Goal: Information Seeking & Learning: Learn about a topic

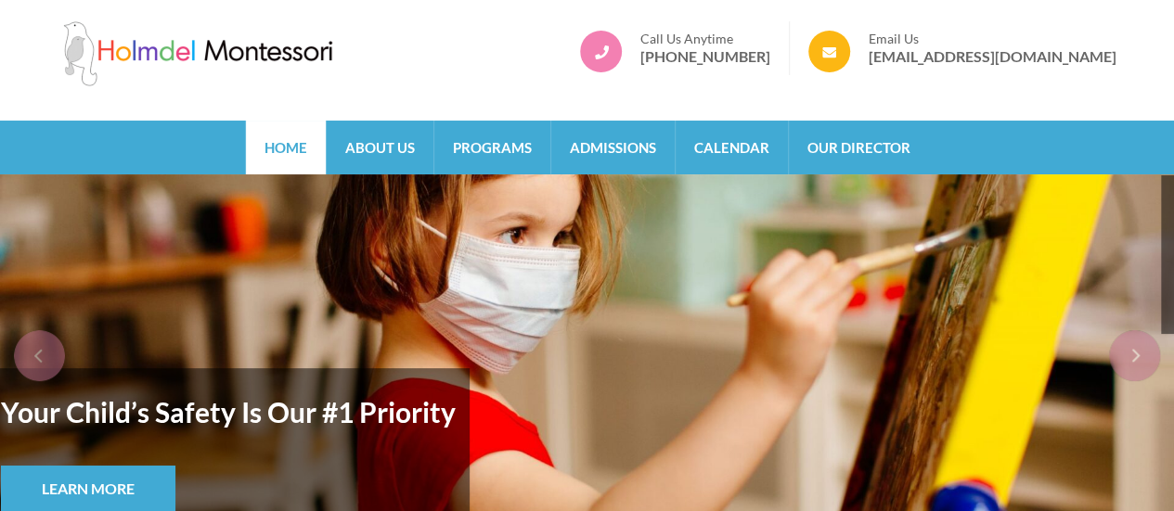
scroll to position [9, 0]
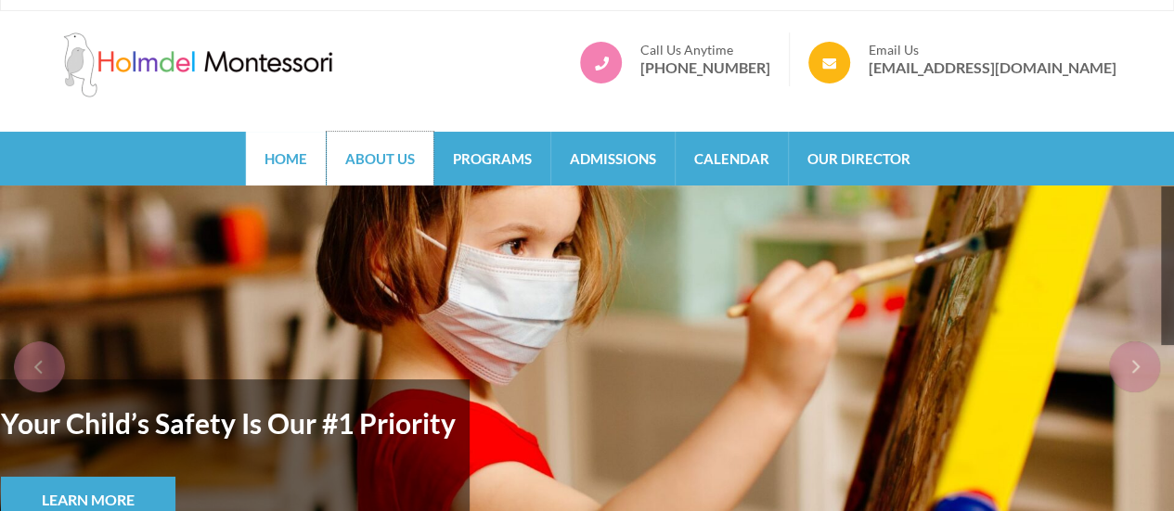
click at [407, 161] on link "About Us" at bounding box center [380, 159] width 107 height 54
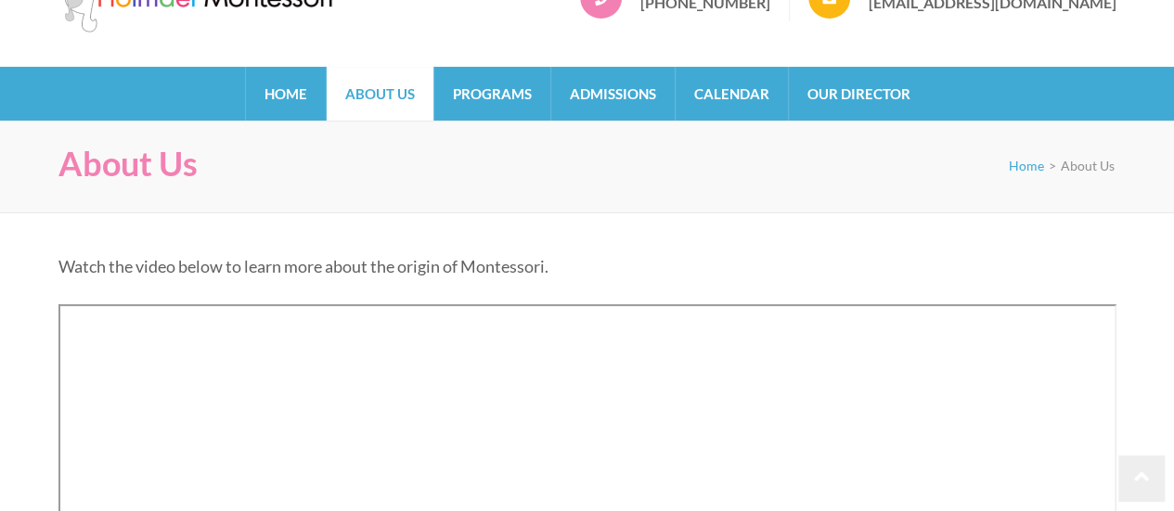
scroll to position [72, 0]
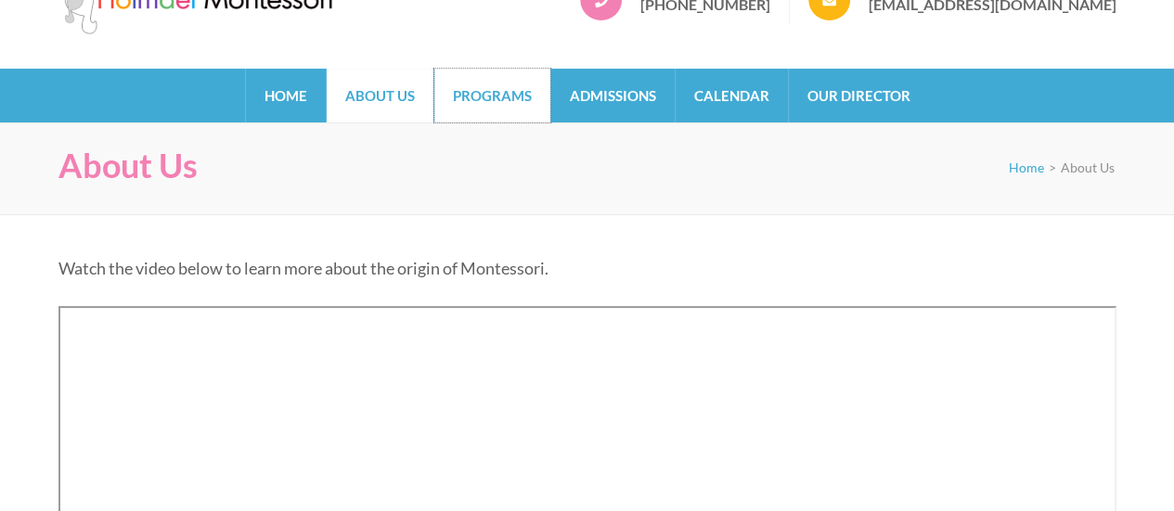
click at [508, 99] on link "Programs" at bounding box center [492, 96] width 116 height 54
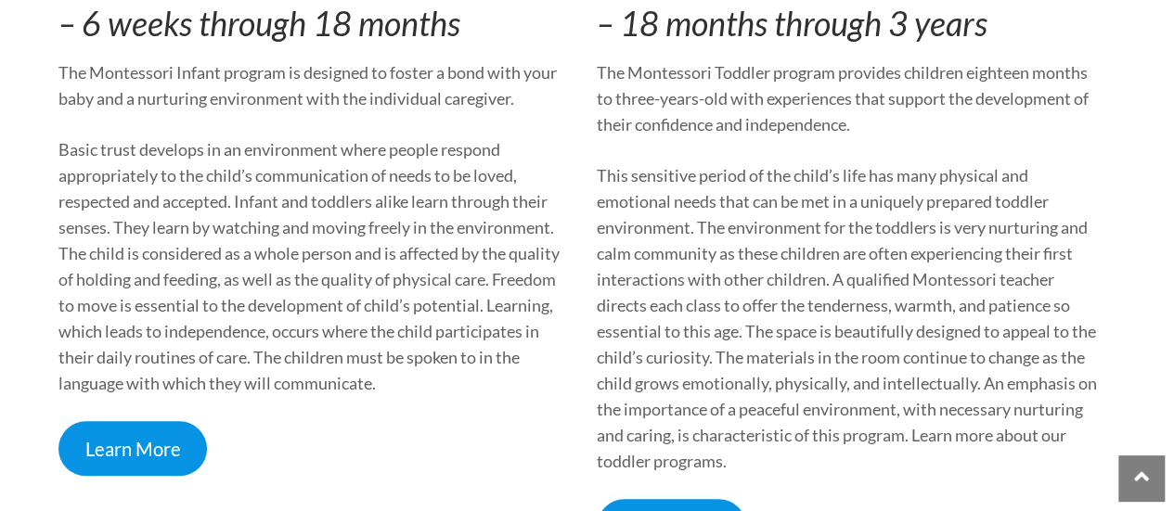
scroll to position [772, 0]
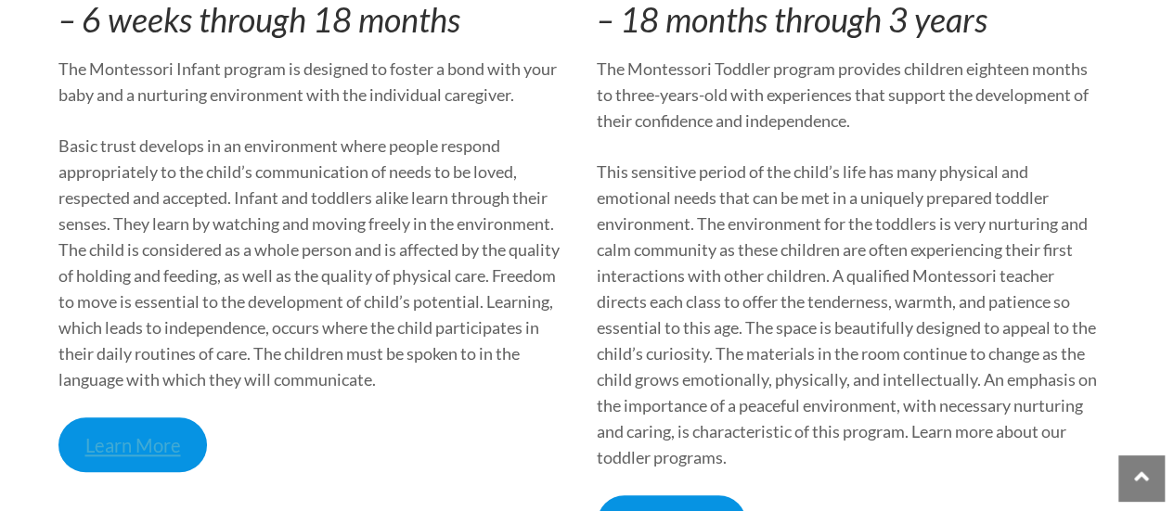
click at [138, 432] on link "Learn More" at bounding box center [132, 445] width 149 height 55
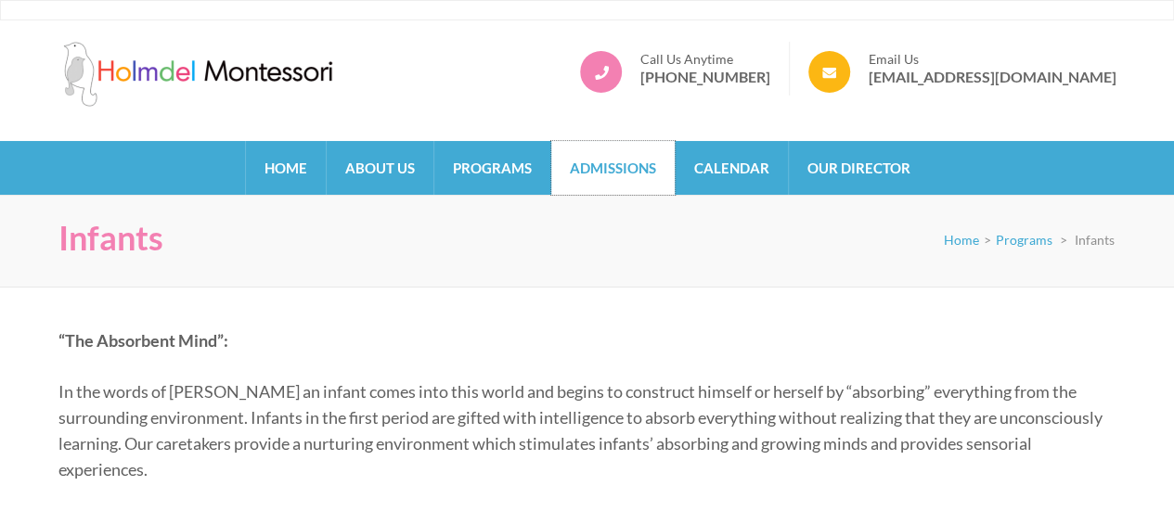
click at [614, 164] on link "Admissions" at bounding box center [612, 168] width 123 height 54
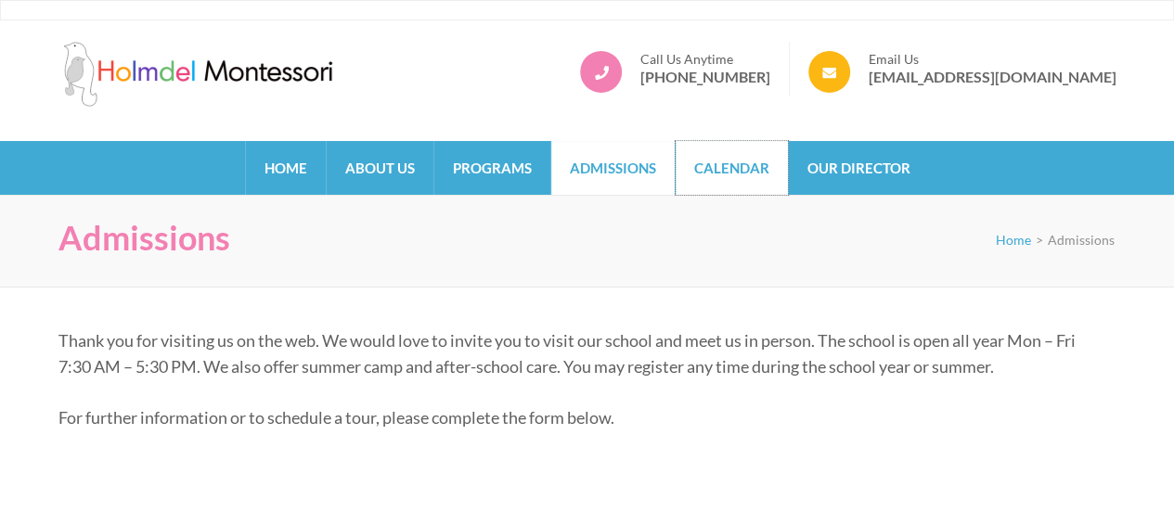
click at [736, 163] on link "Calendar" at bounding box center [732, 168] width 112 height 54
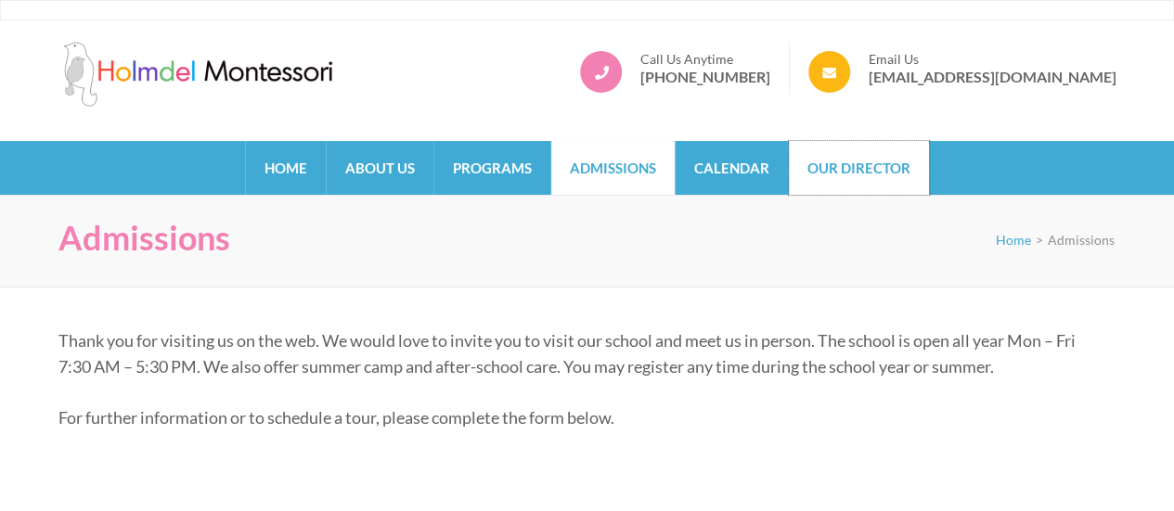
click at [893, 170] on link "Our Director" at bounding box center [859, 168] width 140 height 54
